Goal: Information Seeking & Learning: Learn about a topic

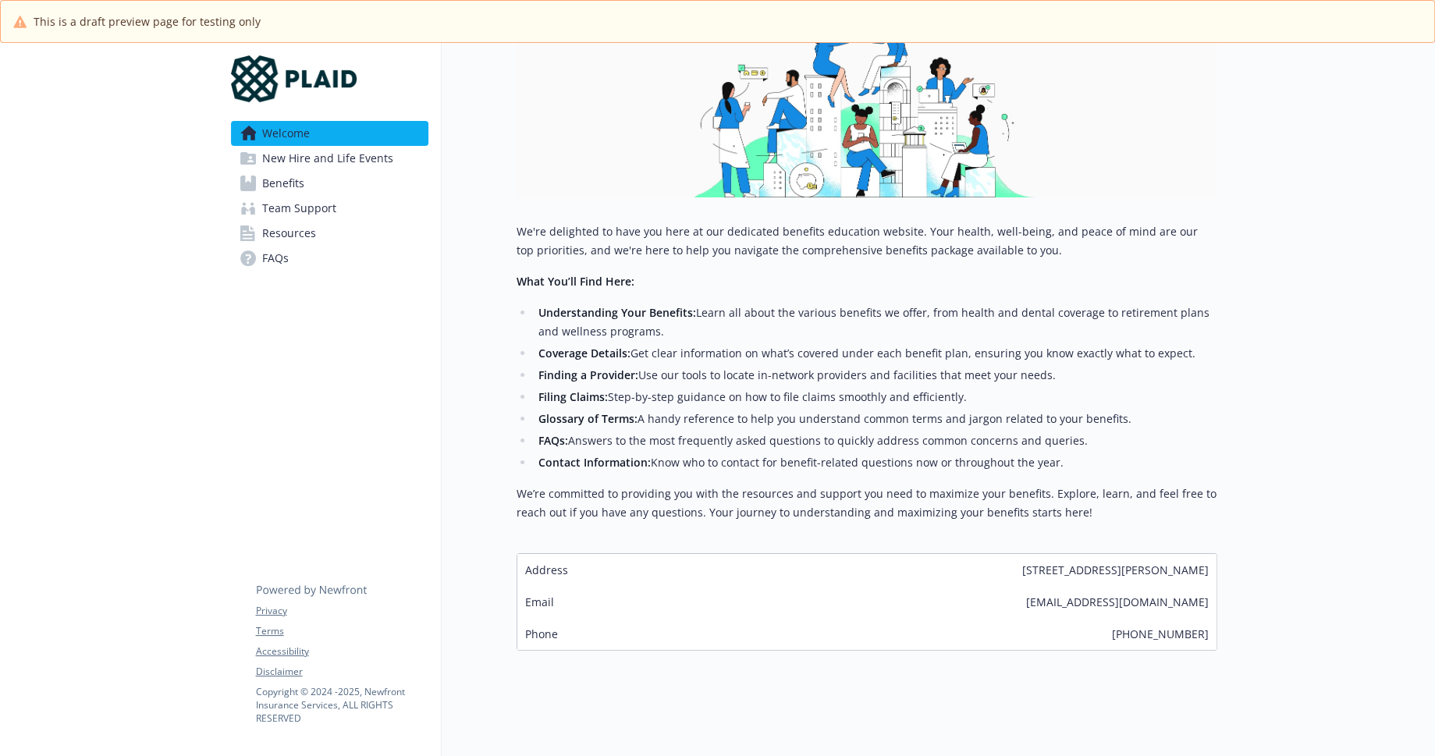
scroll to position [264, 0]
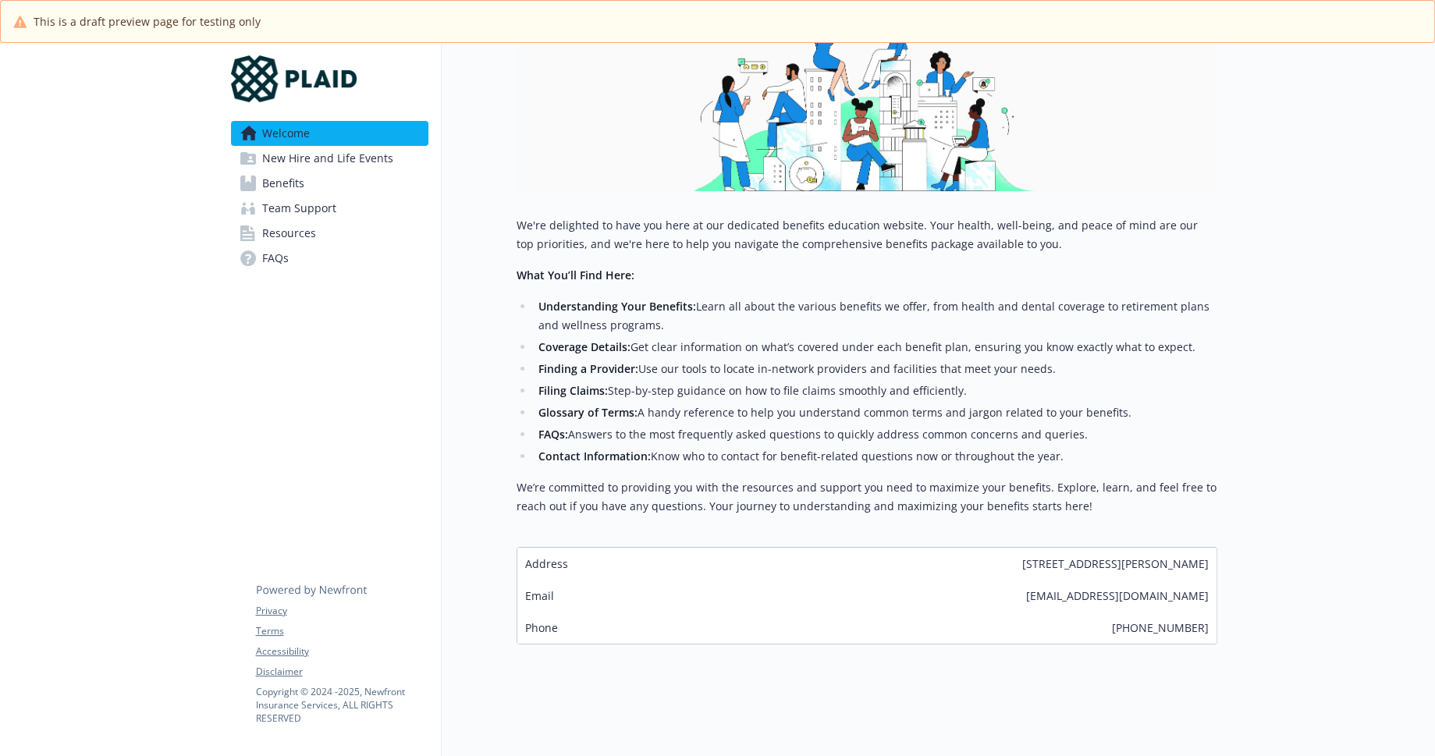
click at [341, 160] on span "New Hire and Life Events" at bounding box center [327, 158] width 131 height 25
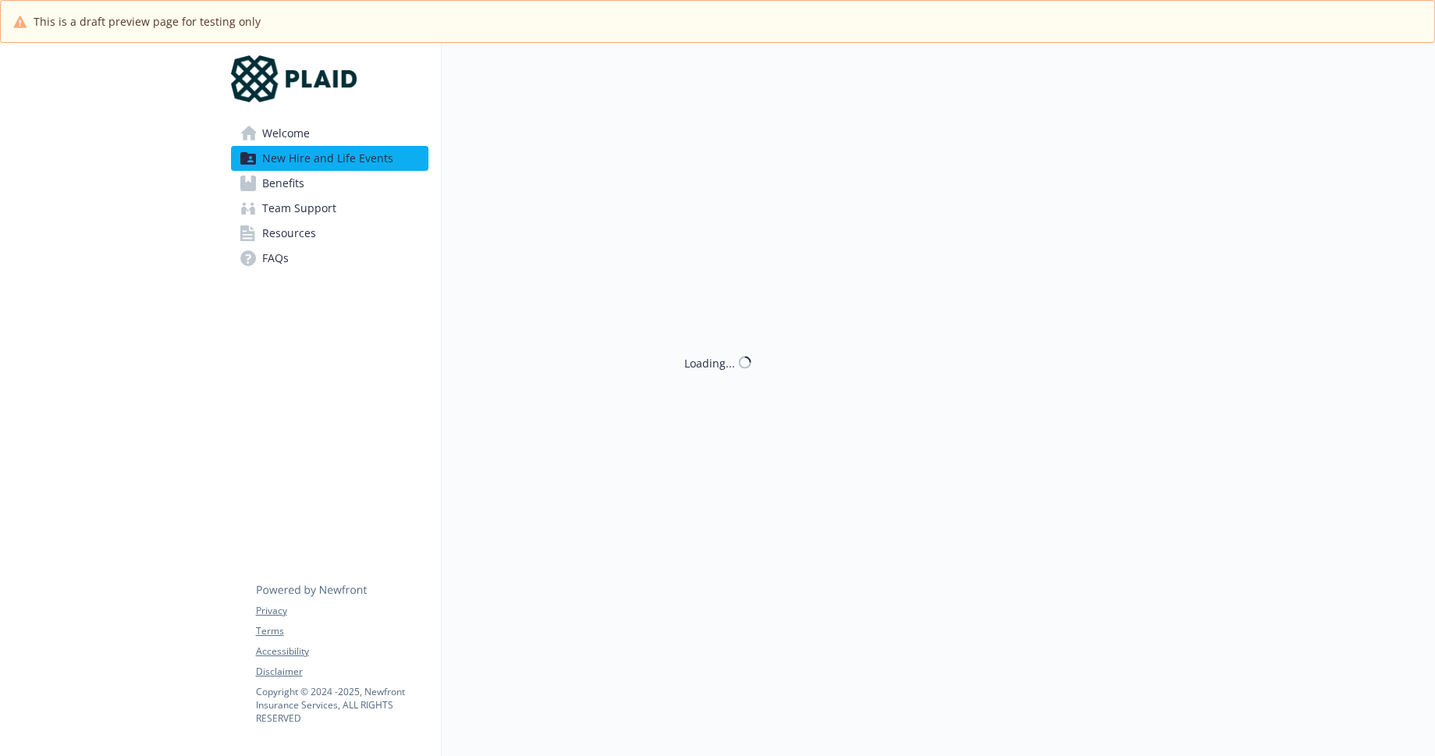
click at [341, 160] on span "New Hire and Life Events" at bounding box center [327, 158] width 131 height 25
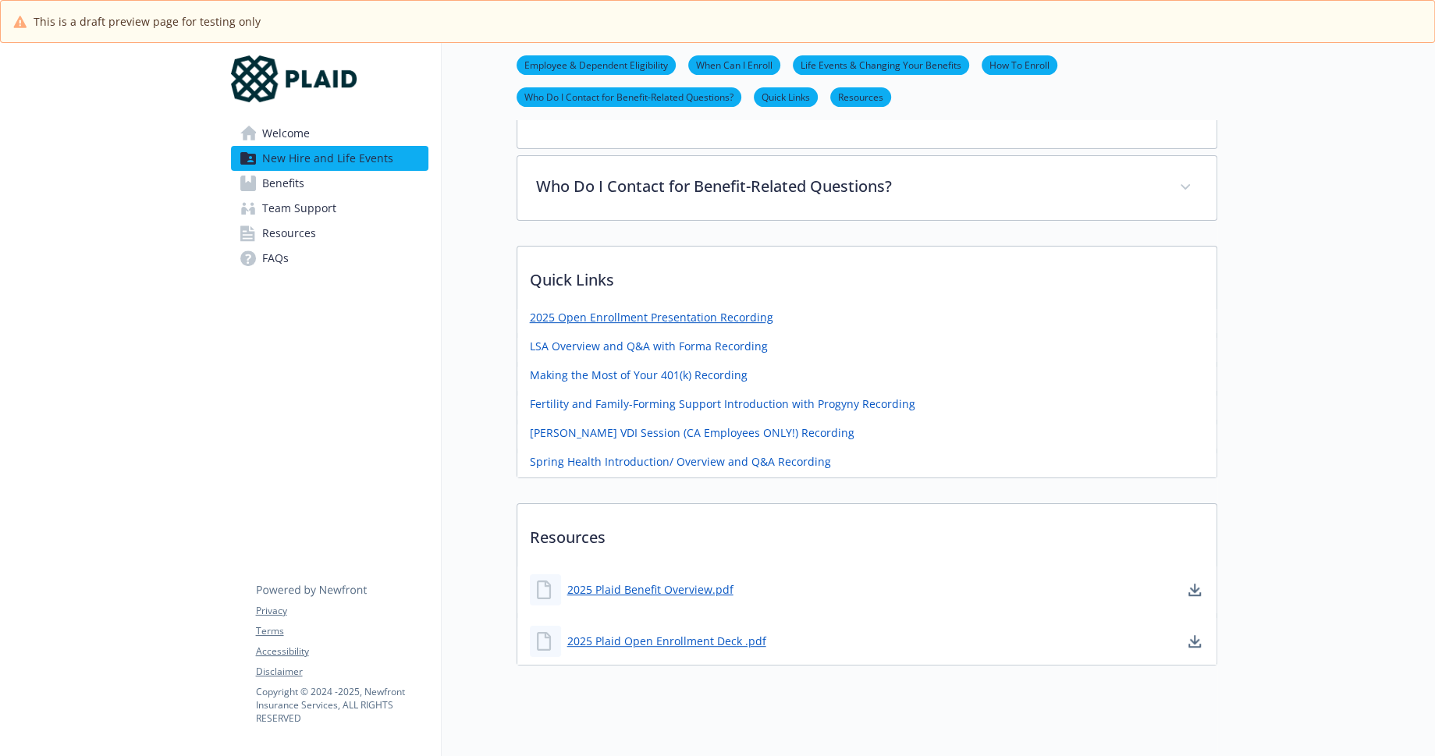
scroll to position [566, 0]
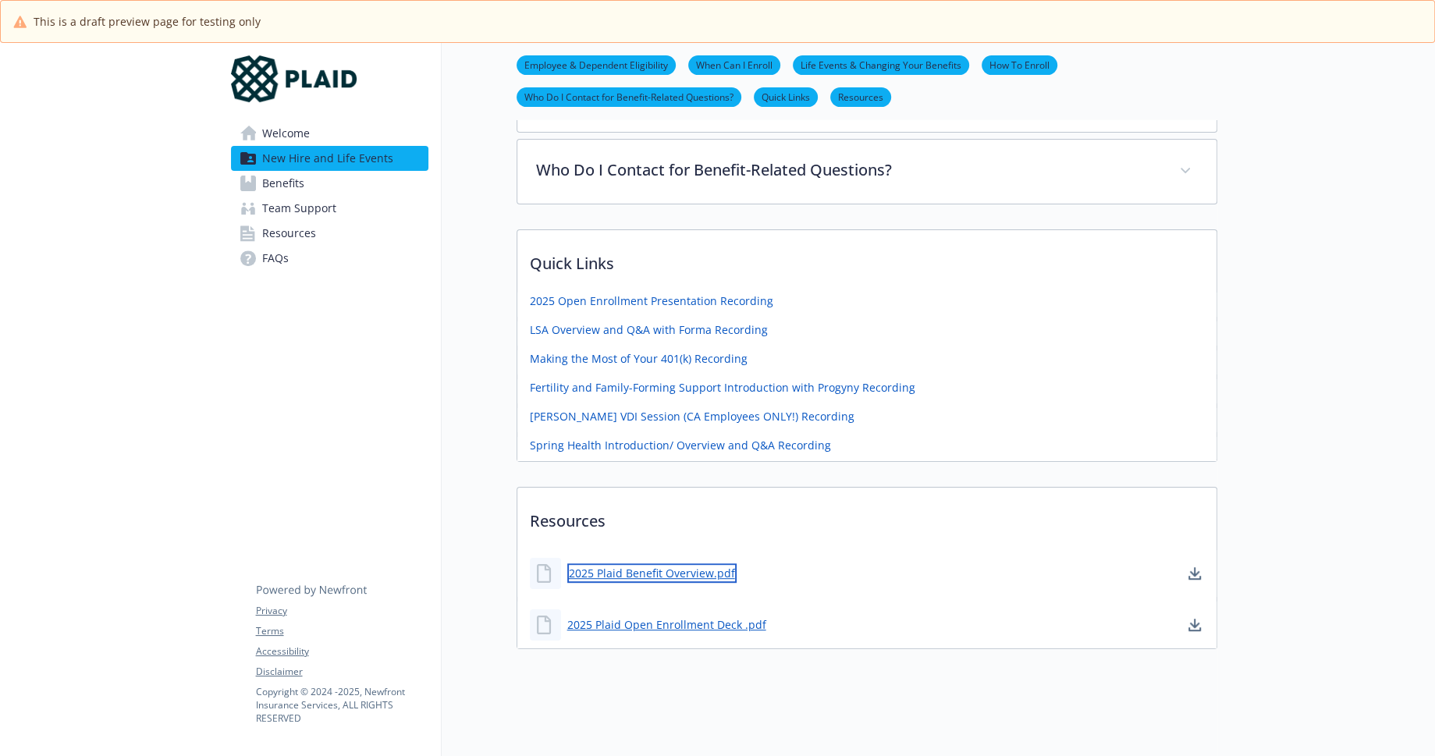
click at [625, 568] on link "2025 Plaid Benefit Overview.pdf" at bounding box center [651, 574] width 169 height 20
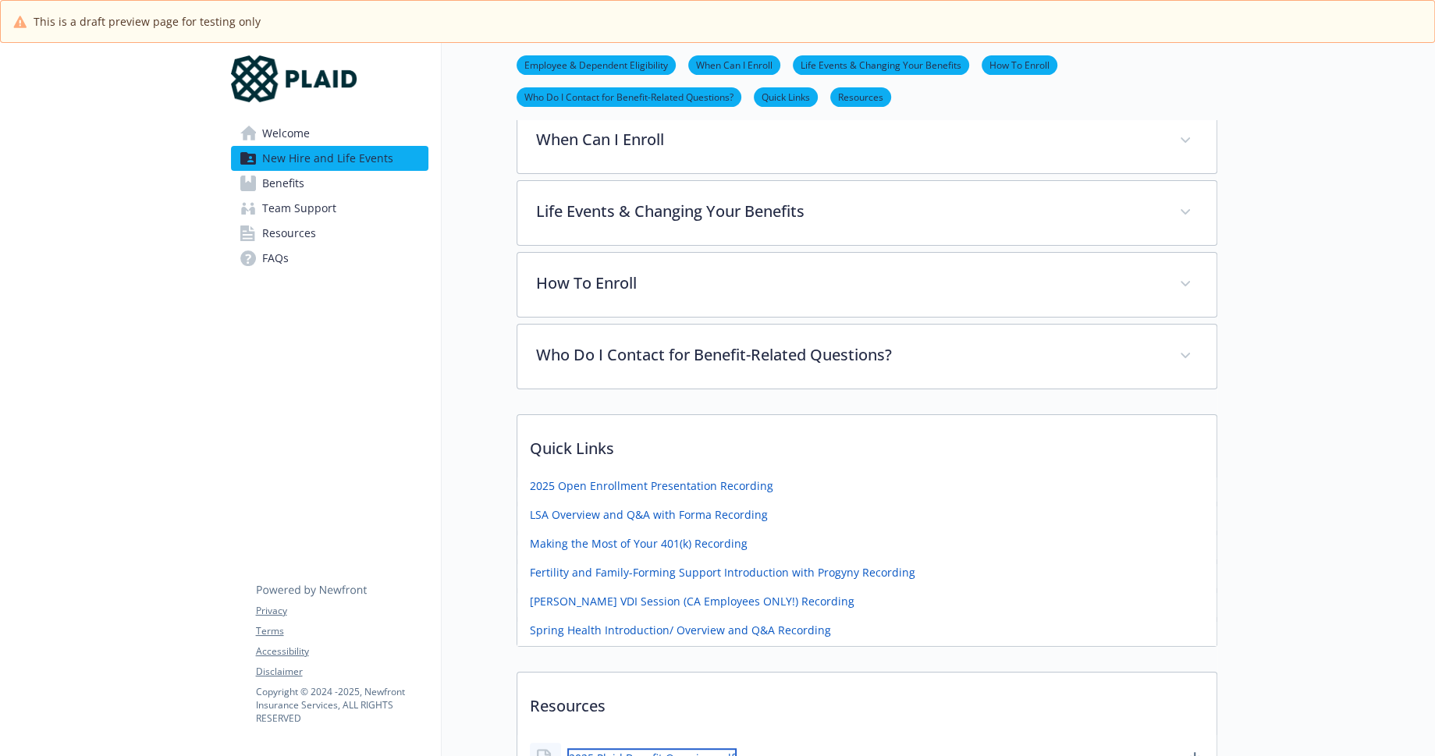
scroll to position [317, 0]
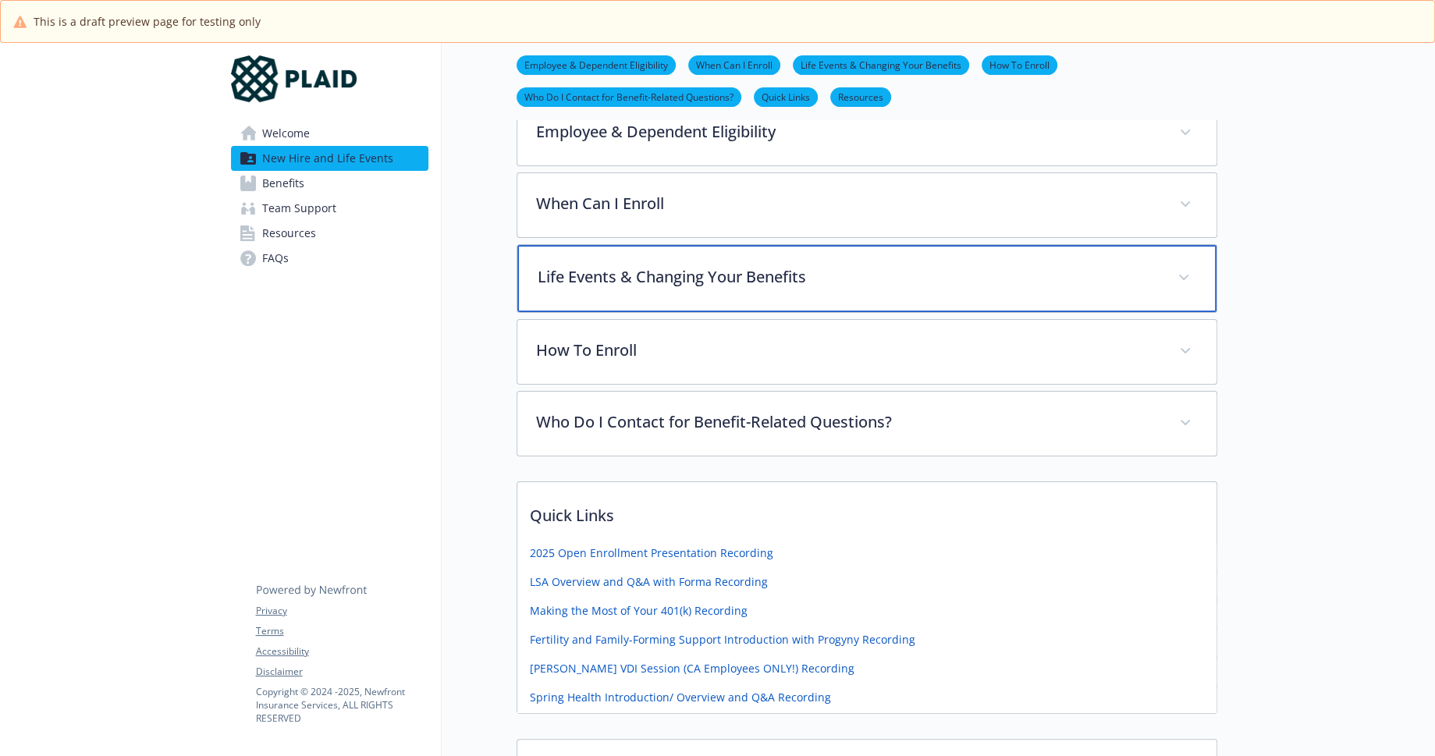
click at [737, 279] on p "Life Events & Changing Your Benefits" at bounding box center [848, 276] width 621 height 23
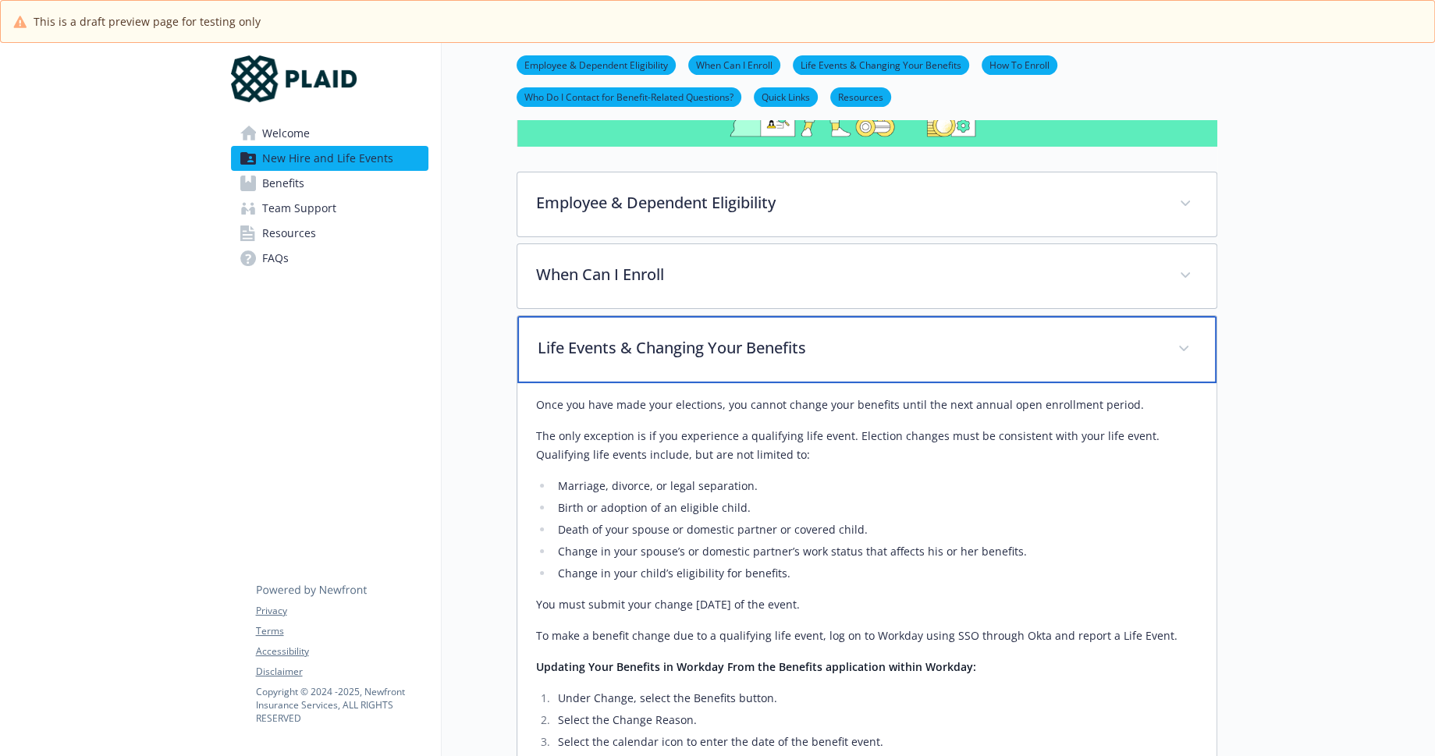
scroll to position [222, 0]
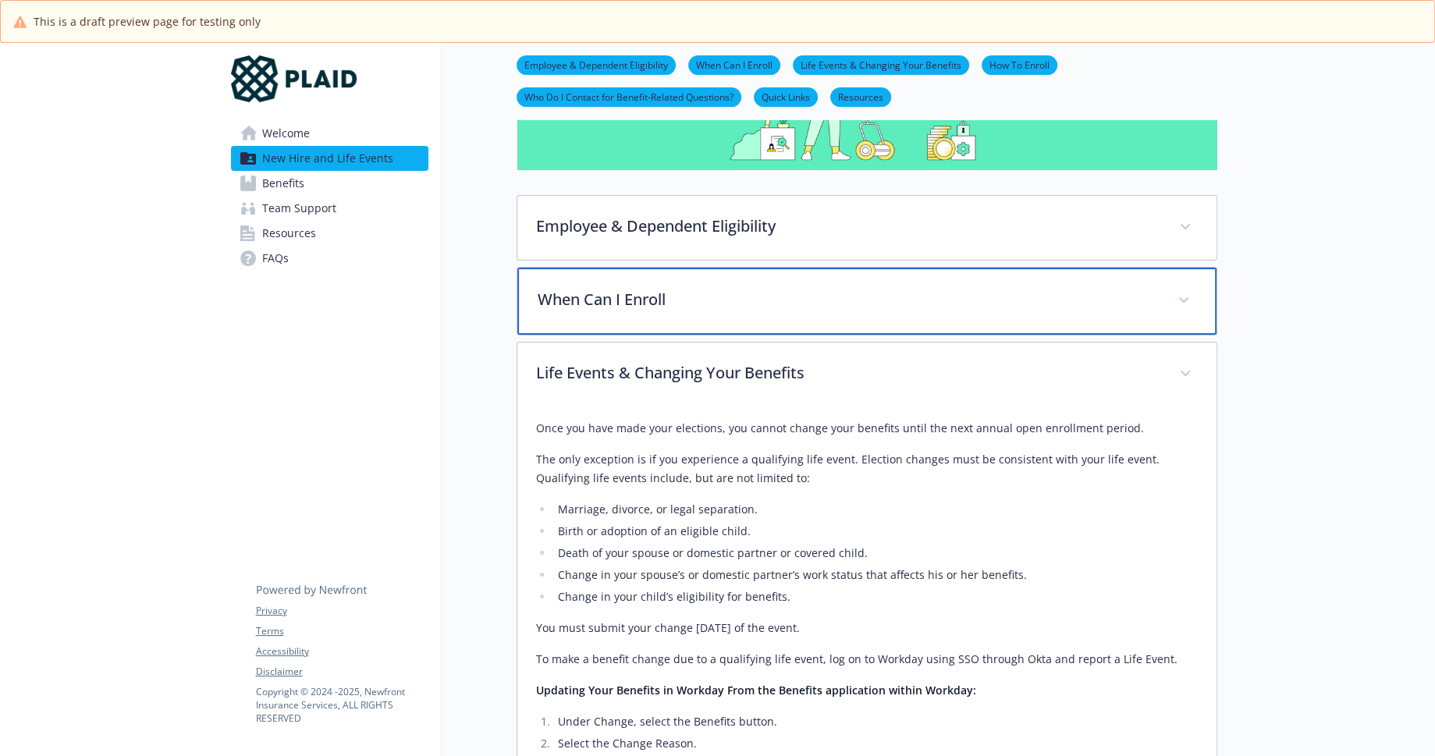
click at [735, 289] on p "When Can I Enroll" at bounding box center [848, 299] width 621 height 23
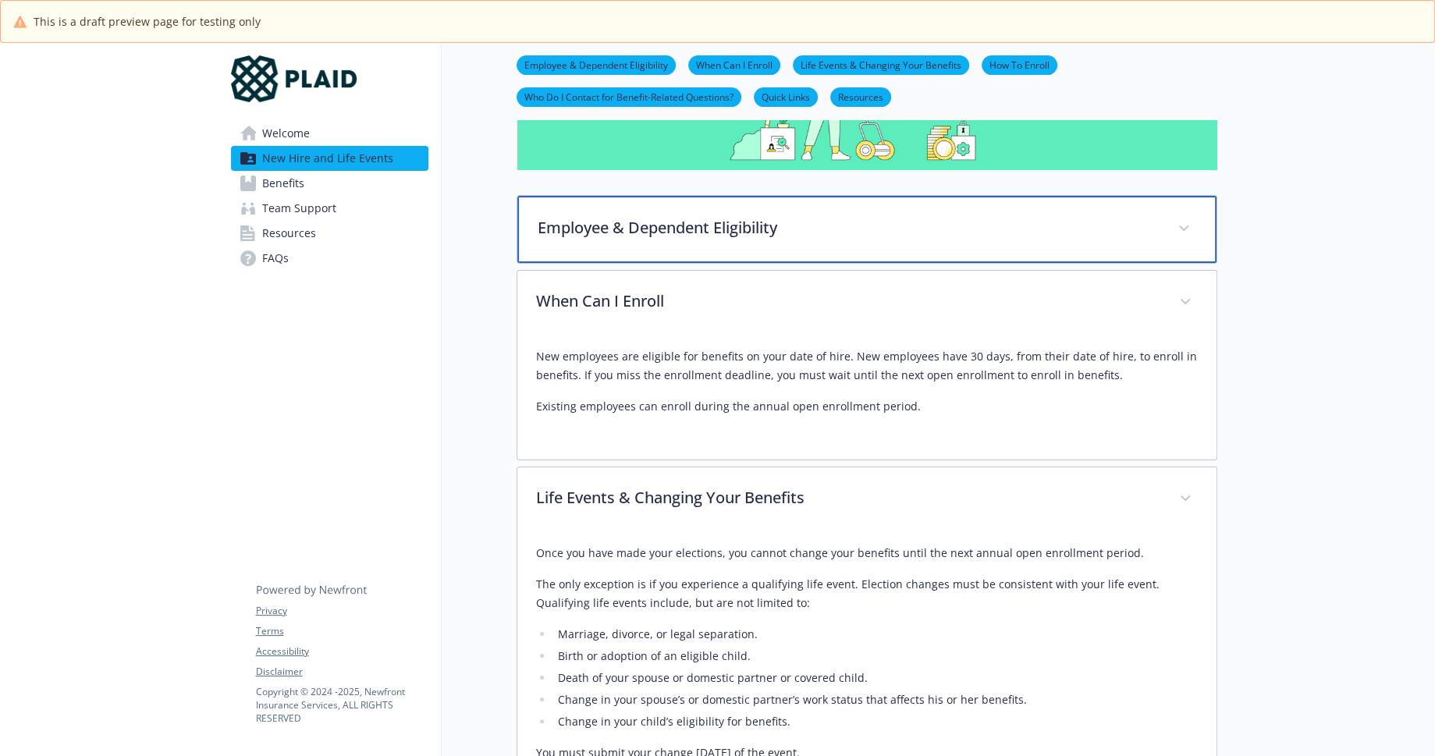
click at [710, 229] on p "Employee & Dependent Eligibility" at bounding box center [848, 227] width 621 height 23
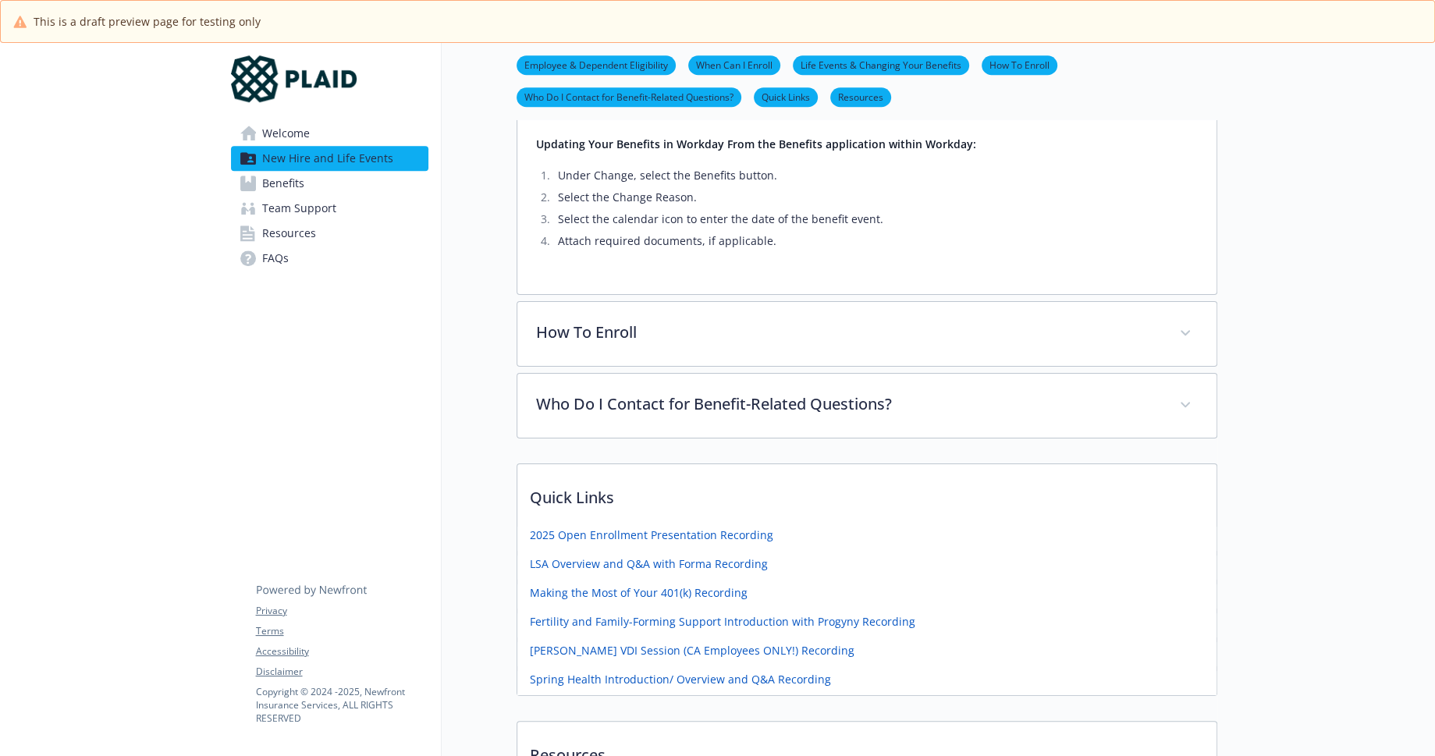
scroll to position [1424, 0]
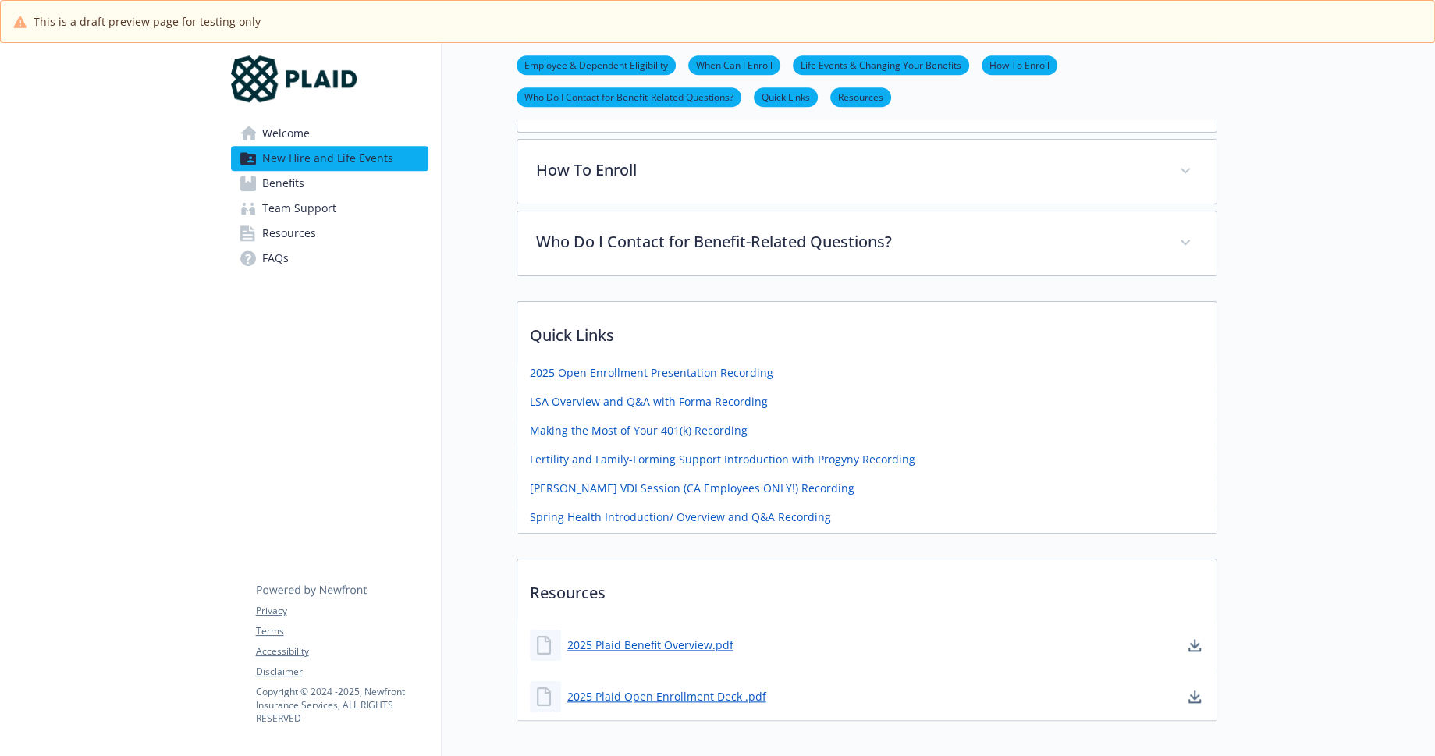
click at [301, 136] on span "Welcome" at bounding box center [286, 133] width 48 height 25
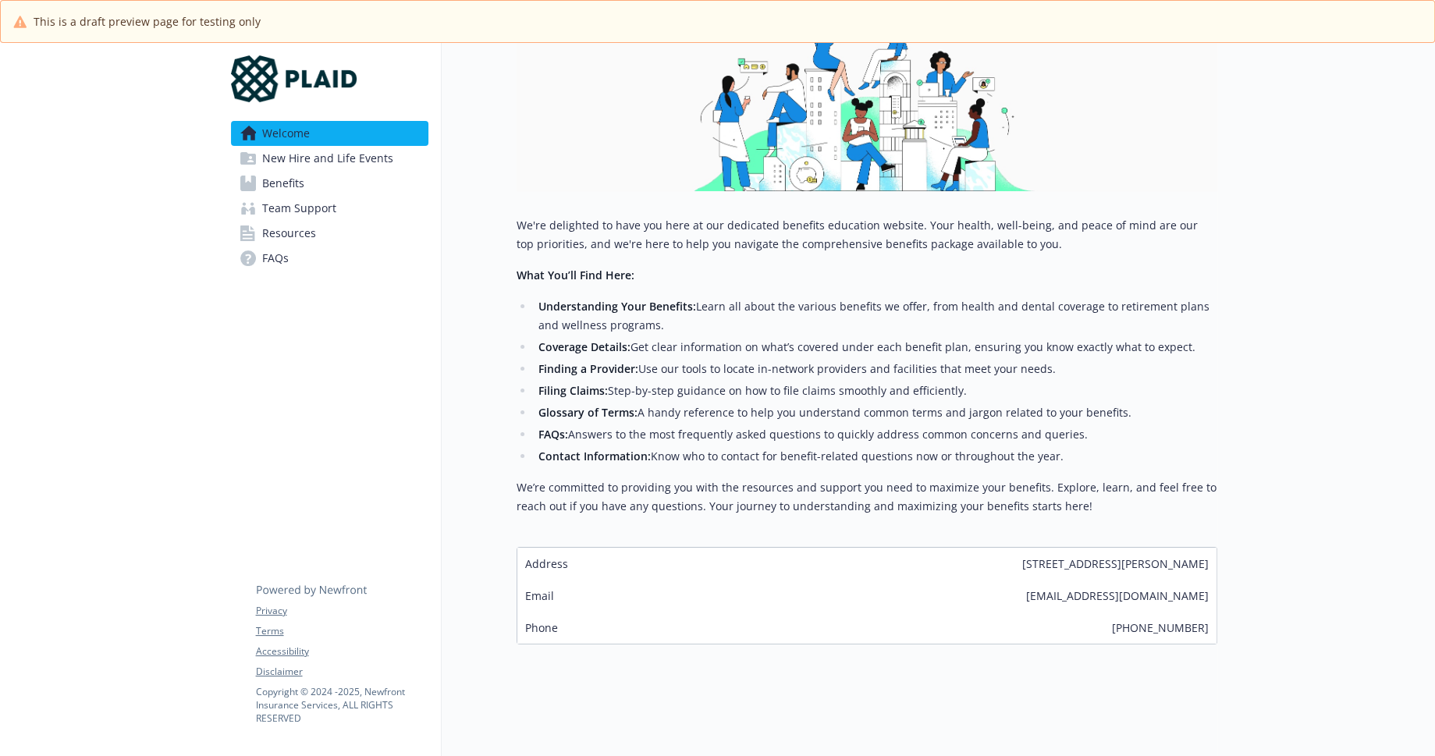
click at [318, 165] on span "New Hire and Life Events" at bounding box center [327, 158] width 131 height 25
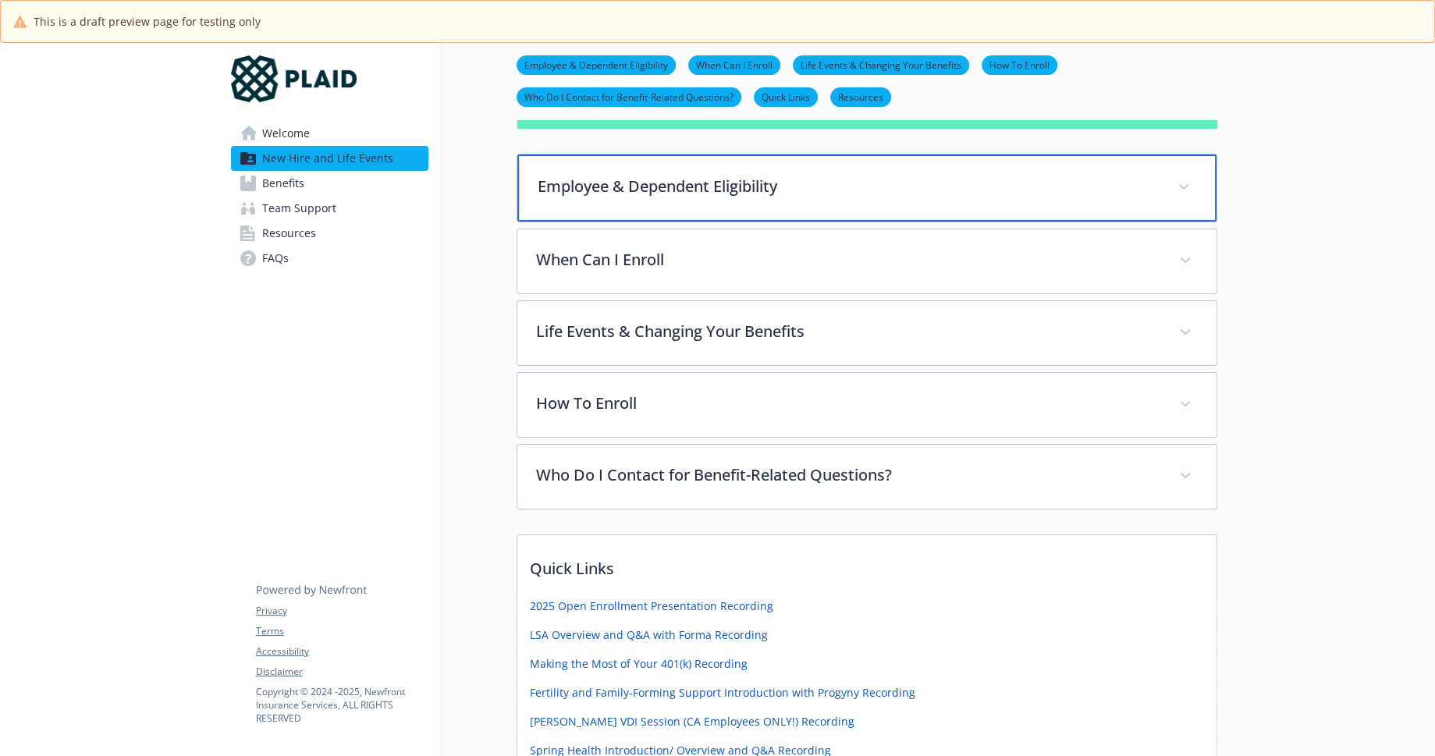
click at [621, 187] on p "Employee & Dependent Eligibility" at bounding box center [848, 186] width 621 height 23
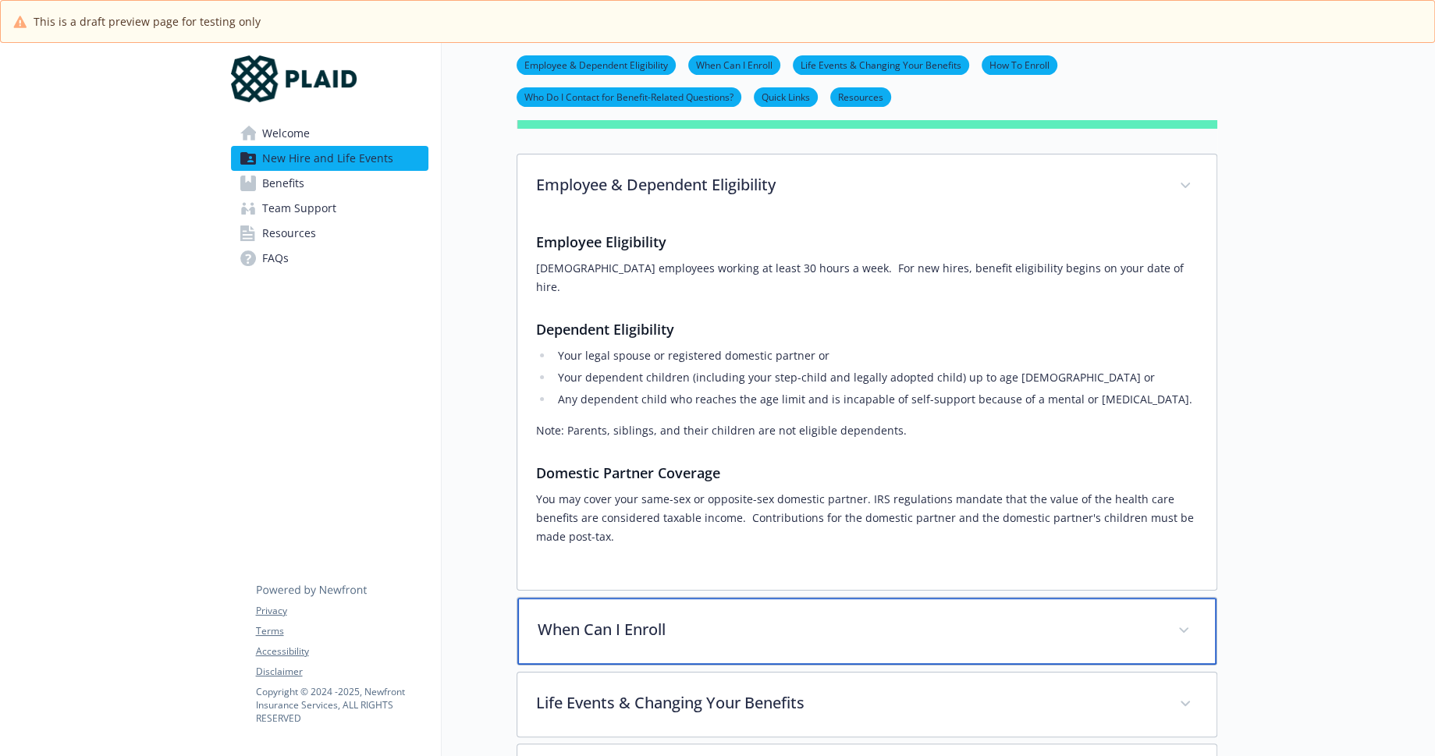
click at [595, 618] on p "When Can I Enroll" at bounding box center [848, 629] width 621 height 23
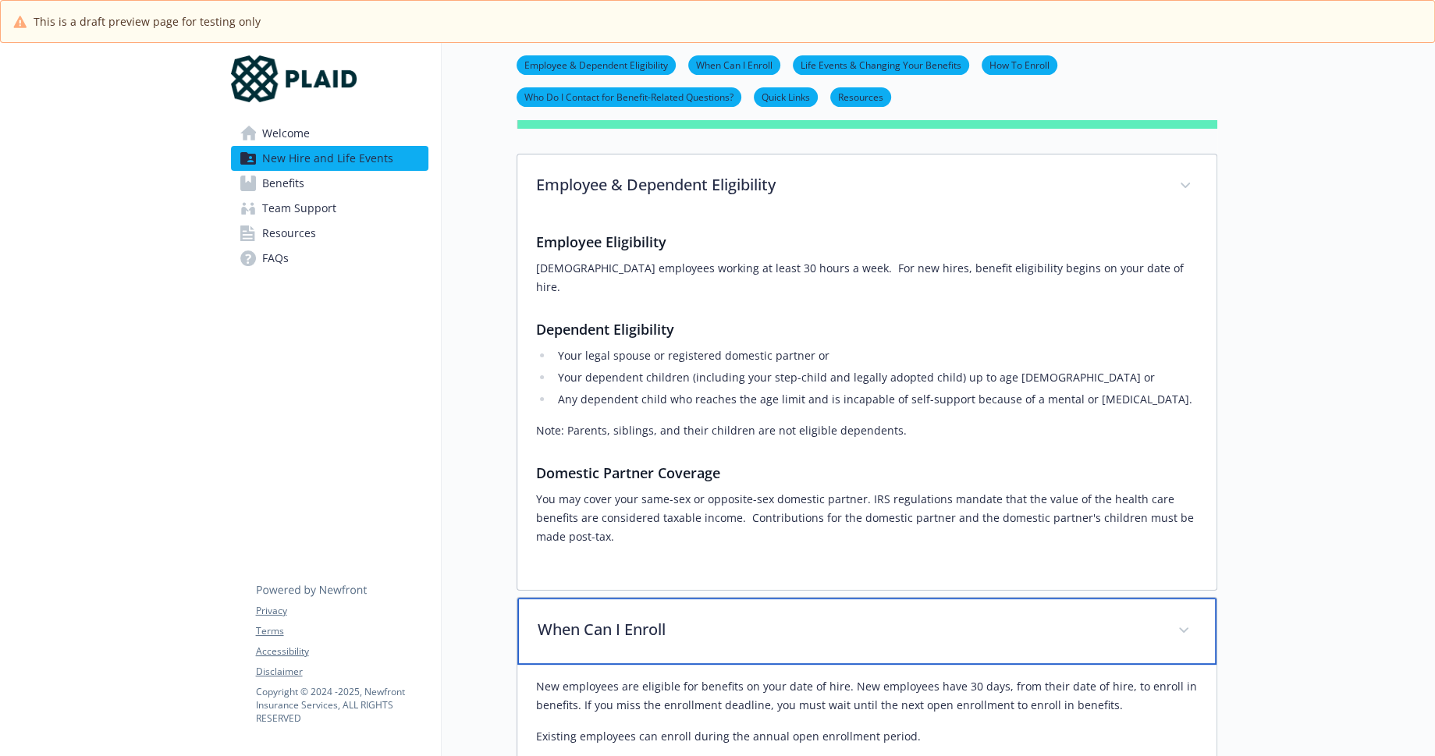
scroll to position [1047, 0]
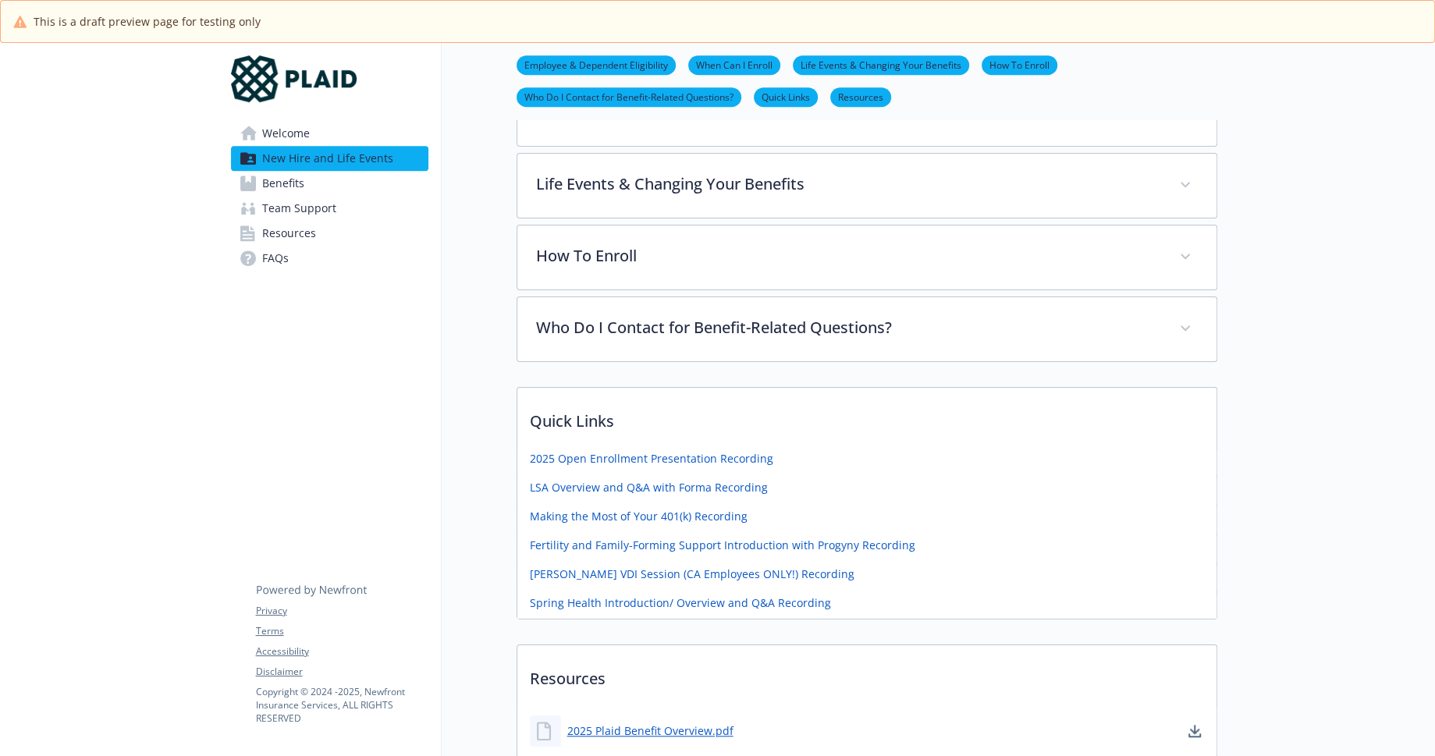
click at [318, 218] on span "Team Support" at bounding box center [299, 208] width 74 height 25
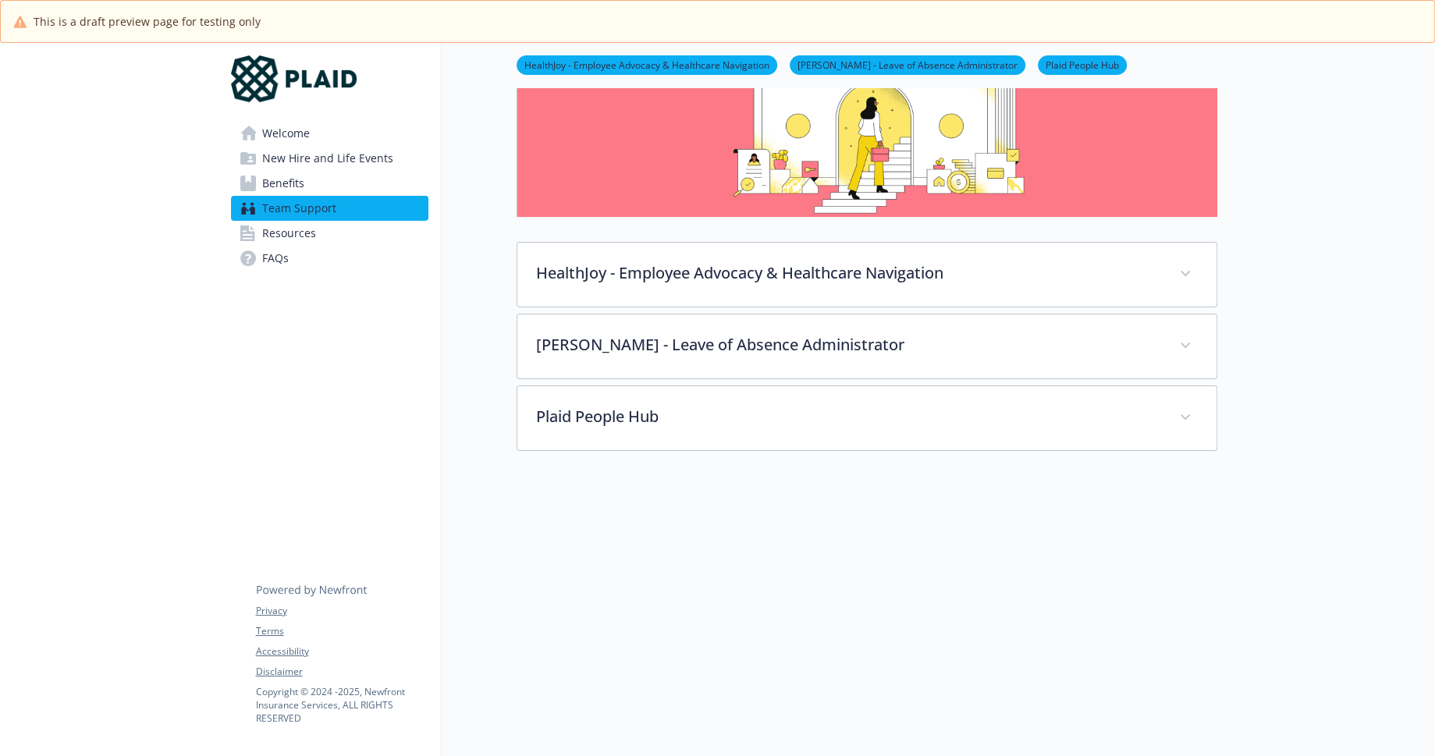
click at [315, 229] on link "Resources" at bounding box center [329, 233] width 197 height 25
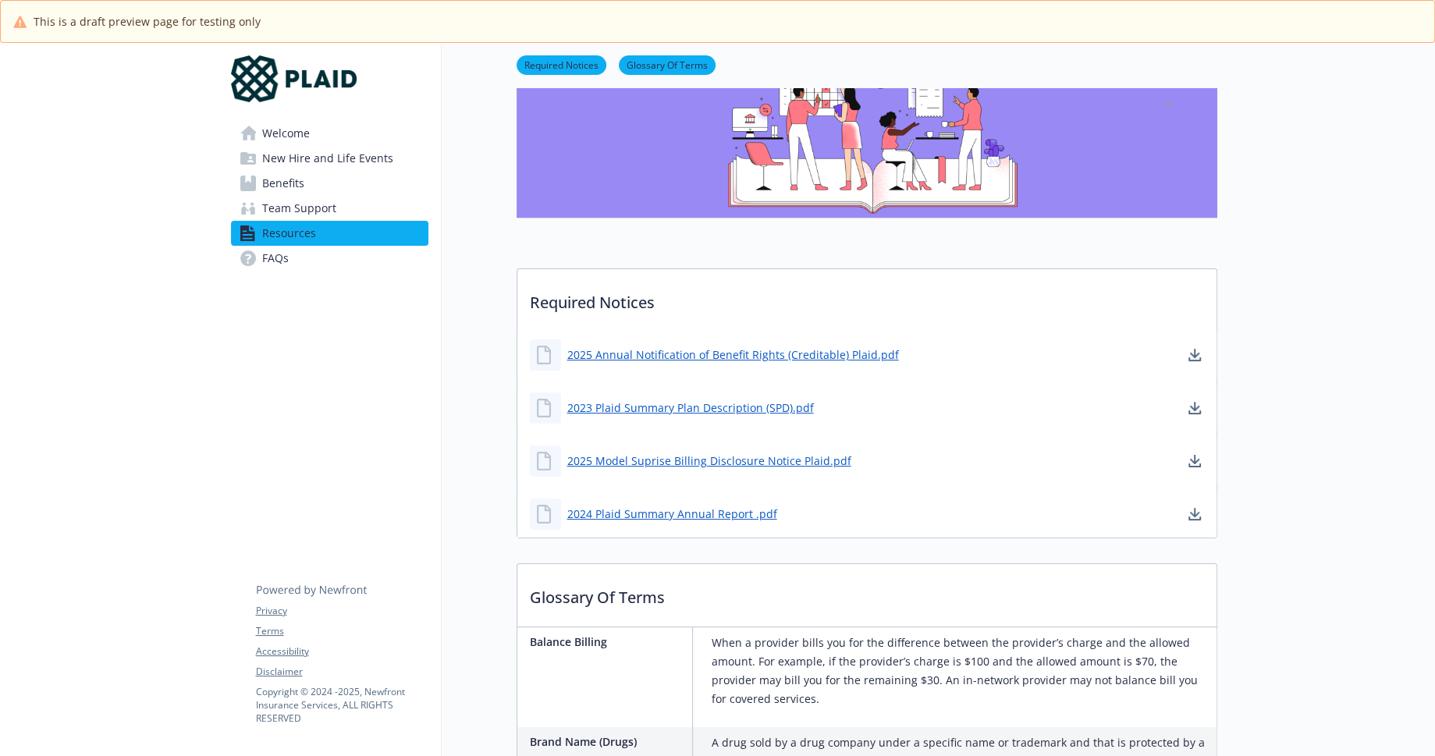
click at [324, 178] on link "Benefits" at bounding box center [329, 183] width 197 height 25
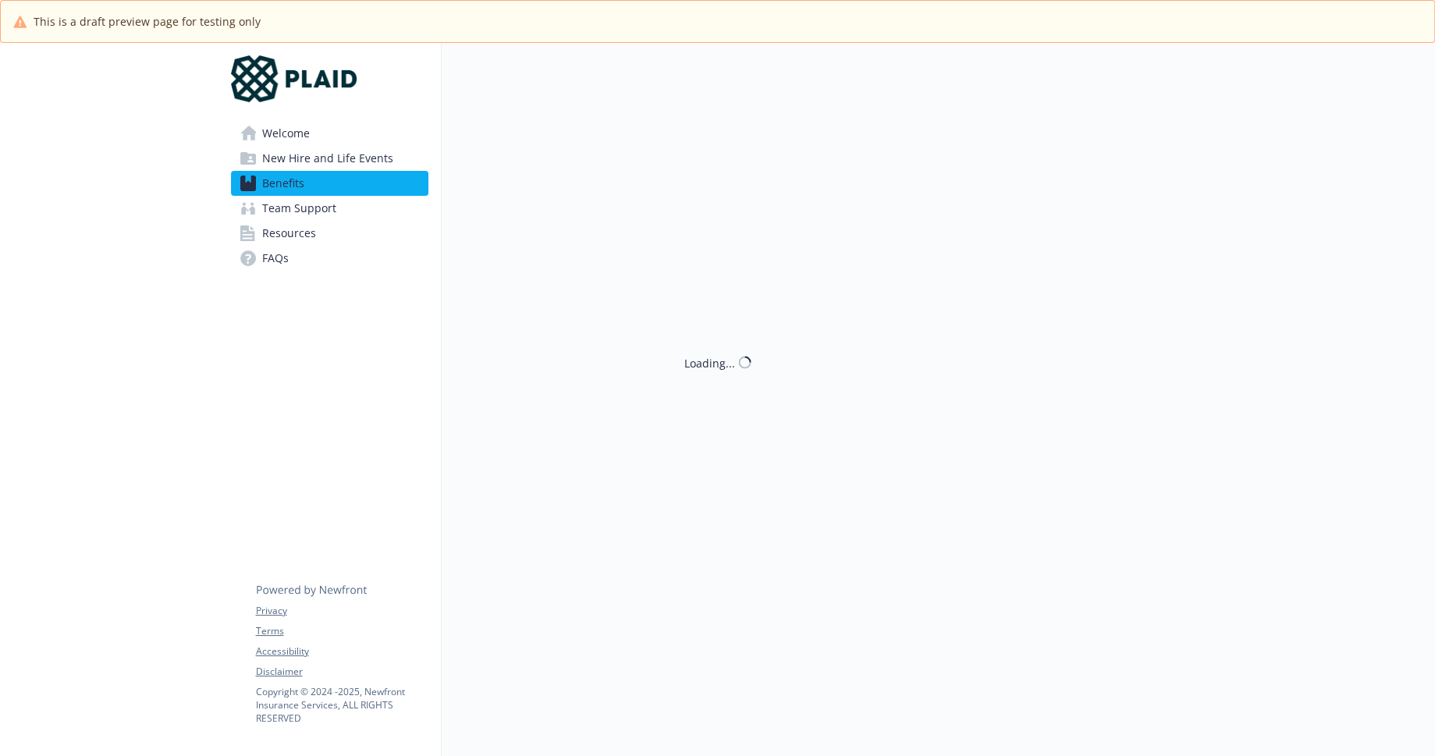
scroll to position [116, 0]
